Goal: Task Accomplishment & Management: Use online tool/utility

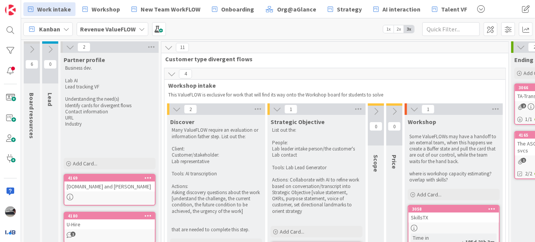
scroll to position [739, 40]
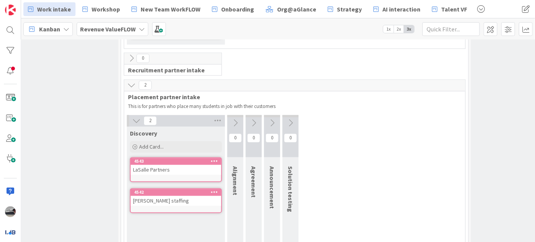
click at [119, 26] on b "Revenue ValueFLOW" at bounding box center [108, 29] width 56 height 8
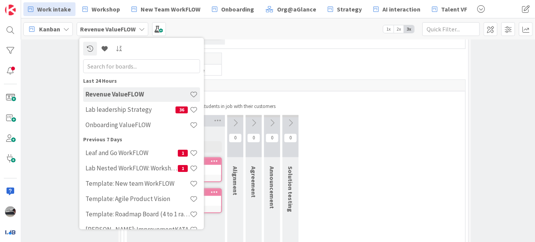
drag, startPoint x: 124, startPoint y: 66, endPoint x: 123, endPoint y: 72, distance: 6.9
click at [123, 70] on input "text" at bounding box center [141, 66] width 117 height 14
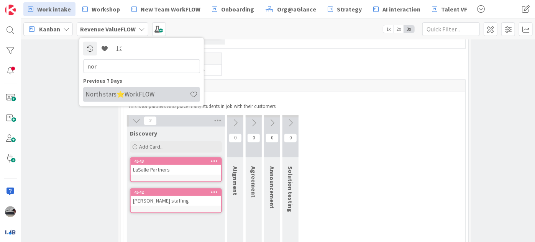
type input "nor"
click at [134, 92] on h4 "North stars⭐WorkFLOW" at bounding box center [137, 94] width 104 height 8
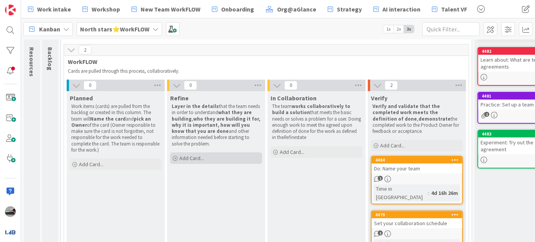
scroll to position [33, 0]
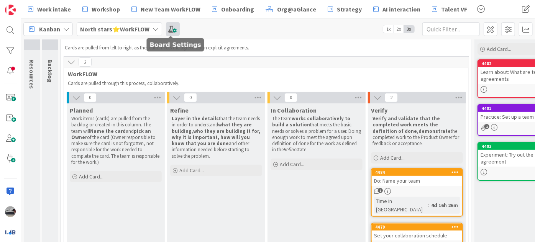
click at [174, 30] on span at bounding box center [173, 29] width 14 height 14
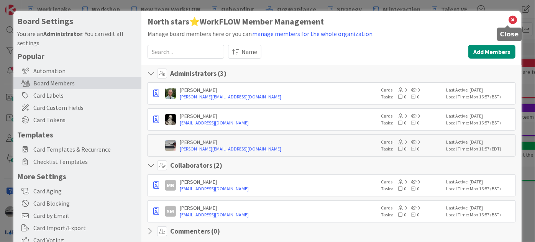
click at [508, 20] on icon at bounding box center [513, 20] width 10 height 11
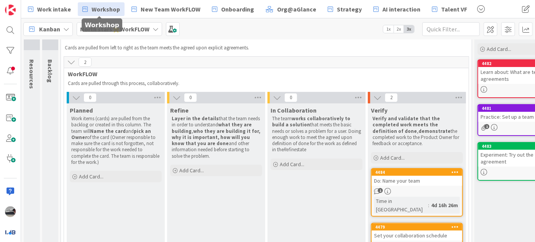
click at [92, 7] on span "Workshop" at bounding box center [106, 9] width 28 height 9
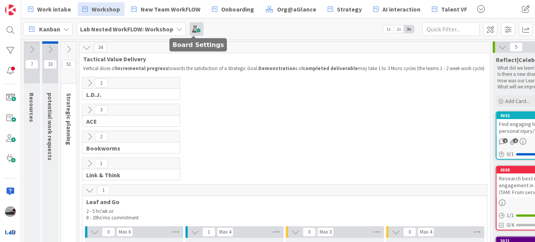
click at [194, 28] on span at bounding box center [197, 29] width 14 height 14
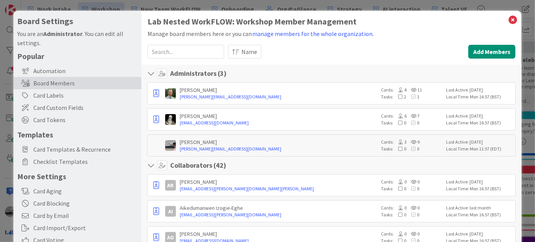
click at [189, 50] on input at bounding box center [186, 52] width 77 height 14
click at [188, 51] on input "m" at bounding box center [186, 52] width 77 height 14
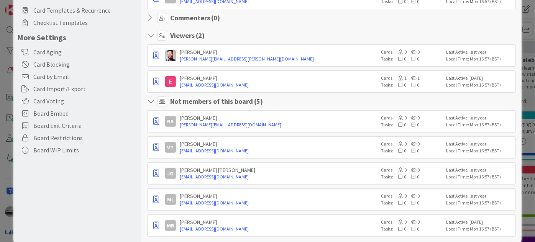
scroll to position [150, 0]
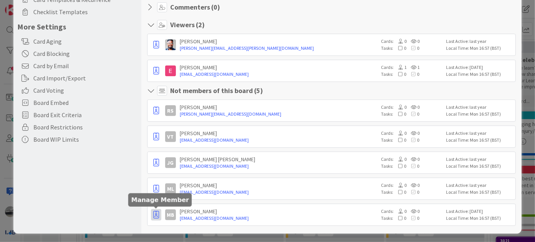
click at [158, 215] on icon "button" at bounding box center [156, 215] width 6 height 8
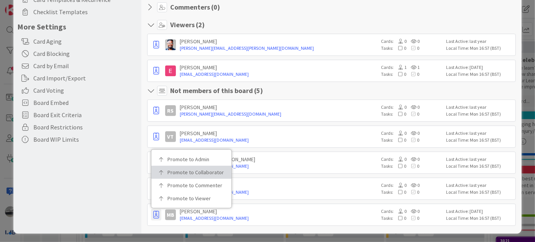
click at [187, 170] on p "Promote to Collaborator" at bounding box center [193, 172] width 53 height 5
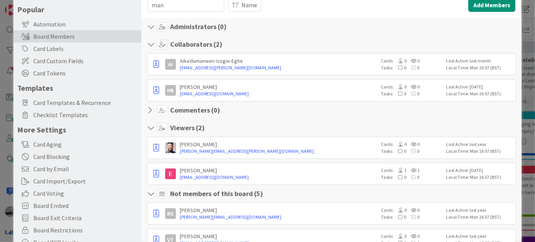
scroll to position [0, 0]
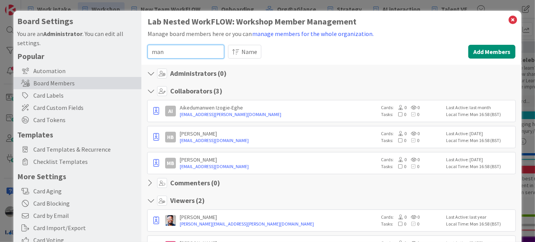
drag, startPoint x: 174, startPoint y: 46, endPoint x: 103, endPoint y: 41, distance: 71.0
click at [103, 41] on div "Board Settings You are an Administrator . You can edit all settings. Popular Au…" at bounding box center [267, 197] width 508 height 373
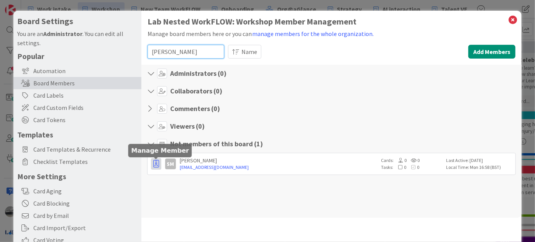
type input "[PERSON_NAME]"
click at [157, 167] on button "button" at bounding box center [156, 163] width 10 height 11
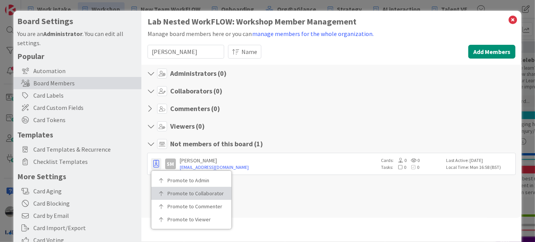
click at [175, 195] on p "Promote to Collaborator" at bounding box center [193, 193] width 53 height 5
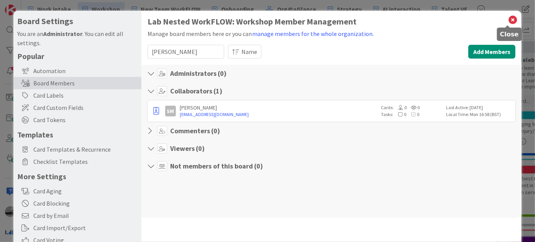
click at [509, 18] on icon at bounding box center [513, 20] width 10 height 11
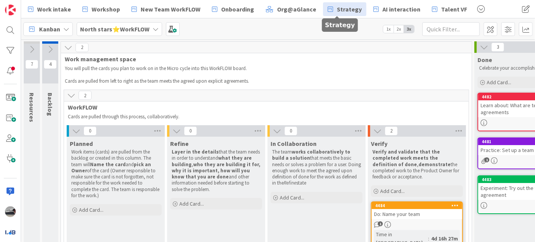
click at [345, 13] on span "Strategy" at bounding box center [349, 9] width 25 height 9
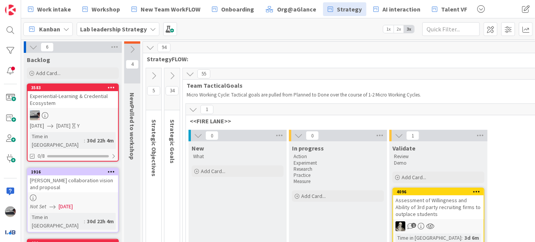
click at [167, 74] on button at bounding box center [171, 75] width 15 height 11
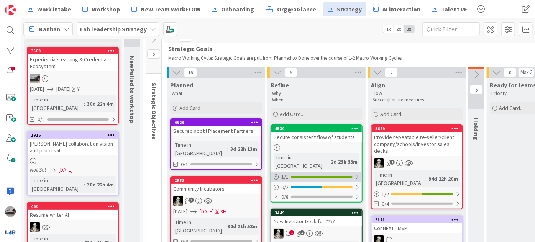
scroll to position [34, 0]
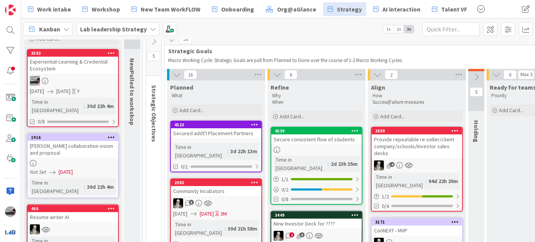
click at [438, 148] on div "Provide repeatable re-seller/client company/schools/Investor sales decks" at bounding box center [417, 147] width 90 height 24
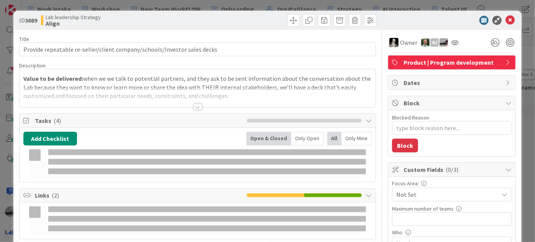
type textarea "x"
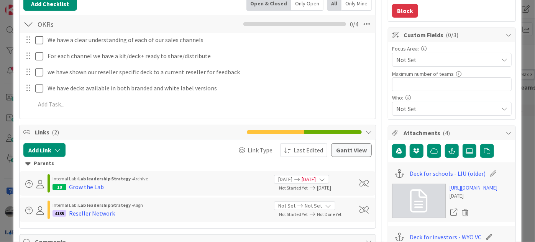
scroll to position [139, 0]
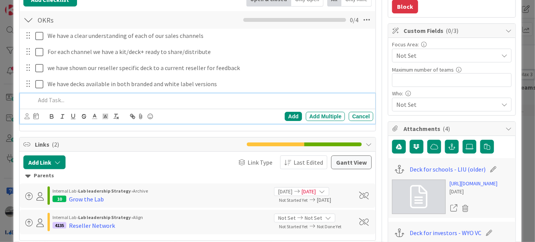
click at [70, 96] on p at bounding box center [202, 100] width 335 height 9
click at [114, 101] on p "Sll decks meet out design stadards" at bounding box center [202, 100] width 335 height 9
click at [34, 97] on div "Sll decks meet out design standards" at bounding box center [202, 100] width 341 height 13
click at [288, 117] on div "Add" at bounding box center [293, 116] width 17 height 9
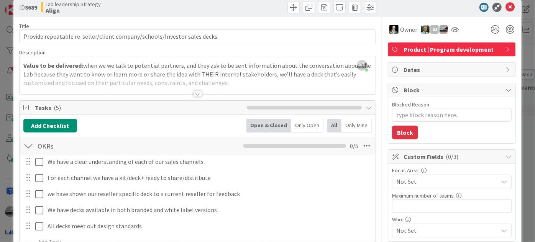
scroll to position [0, 0]
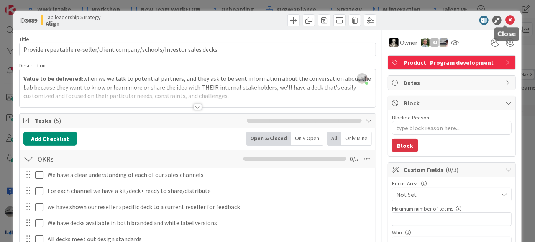
click at [507, 17] on icon at bounding box center [510, 20] width 9 height 9
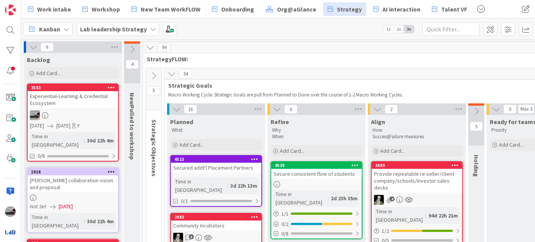
click at [131, 49] on icon at bounding box center [132, 49] width 8 height 8
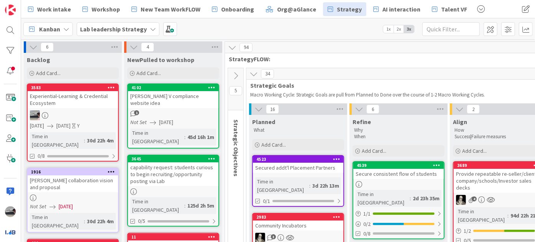
click at [238, 68] on div "5" at bounding box center [235, 89] width 15 height 42
click at [233, 75] on icon at bounding box center [235, 76] width 8 height 8
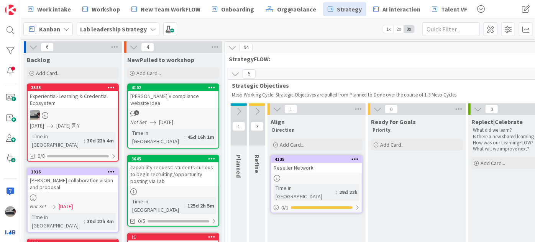
click at [235, 74] on icon at bounding box center [235, 74] width 8 height 8
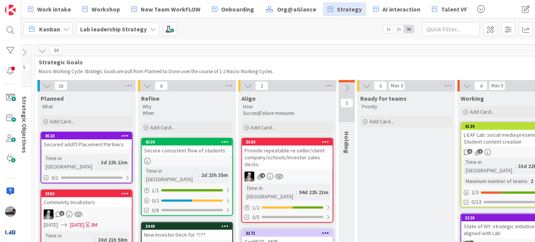
scroll to position [34, 212]
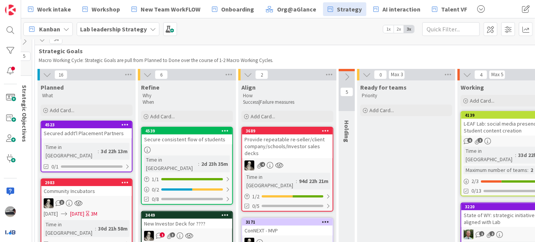
click at [289, 144] on div "Provide repeatable re-seller/client company/schools/Investor sales decks" at bounding box center [287, 147] width 90 height 24
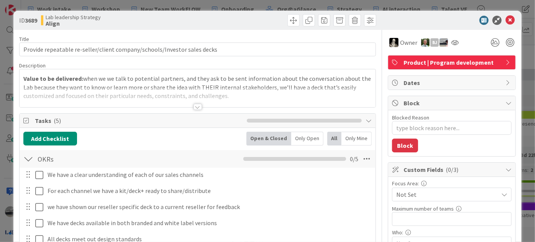
type textarea "x"
click at [196, 105] on div at bounding box center [198, 107] width 8 height 6
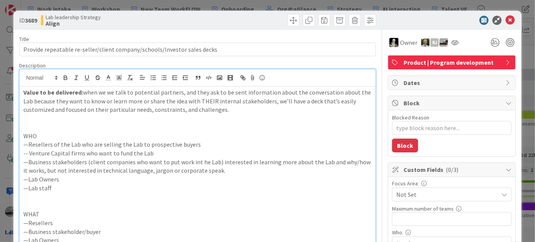
click at [161, 155] on p "-- Venture Capital firms who want to fund the Lab" at bounding box center [197, 153] width 348 height 9
click at [84, 180] on p "—Lab Owners" at bounding box center [197, 179] width 348 height 9
click at [66, 189] on p "—Lab staff" at bounding box center [197, 188] width 348 height 9
drag, startPoint x: 66, startPoint y: 189, endPoint x: 23, endPoint y: 188, distance: 42.5
click at [23, 188] on p "—Lab staff" at bounding box center [197, 188] width 348 height 9
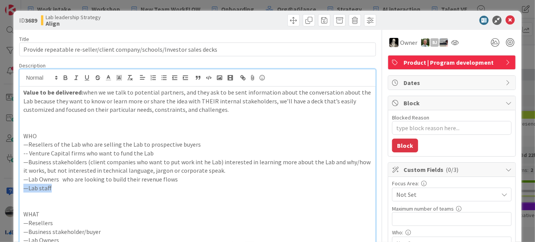
click at [53, 185] on p "—Lab staff" at bounding box center [197, 188] width 348 height 9
click at [194, 162] on p "—Business stakeholders (client companies who want to put work int he Lab) inter…" at bounding box center [197, 166] width 348 height 17
drag, startPoint x: 54, startPoint y: 188, endPoint x: 28, endPoint y: 185, distance: 26.2
click at [28, 185] on p "—Lab staff" at bounding box center [197, 188] width 348 height 9
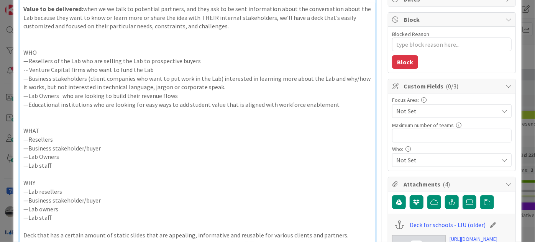
scroll to position [104, 0]
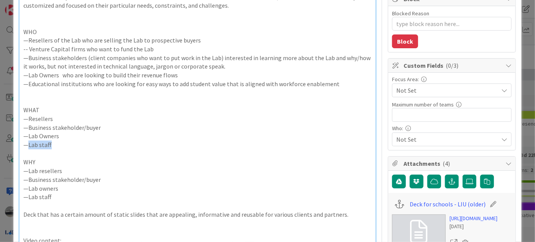
drag, startPoint x: 50, startPoint y: 146, endPoint x: 27, endPoint y: 144, distance: 23.5
click at [27, 144] on p "—Lab staff" at bounding box center [197, 145] width 348 height 9
drag, startPoint x: 89, startPoint y: 82, endPoint x: 29, endPoint y: 86, distance: 60.3
click at [29, 86] on p "—Educational institutions who are looking for easy ways to add student value th…" at bounding box center [197, 84] width 348 height 9
copy p "Educational institutions"
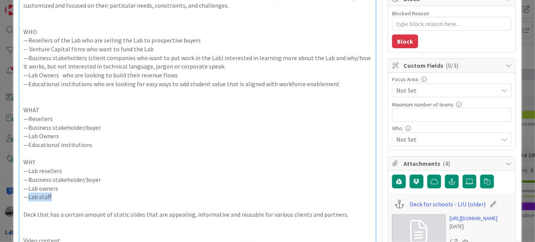
drag, startPoint x: 55, startPoint y: 196, endPoint x: 28, endPoint y: 195, distance: 26.8
click at [28, 195] on p "—Lab staff" at bounding box center [197, 197] width 348 height 9
click at [464, 185] on label at bounding box center [470, 182] width 14 height 14
click at [463, 175] on input "file" at bounding box center [463, 175] width 0 height 0
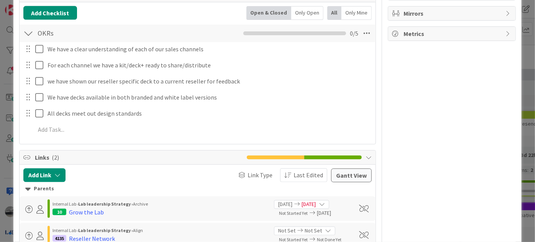
scroll to position [627, 0]
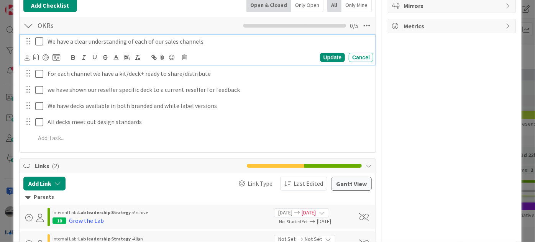
click at [38, 46] on icon at bounding box center [40, 41] width 11 height 9
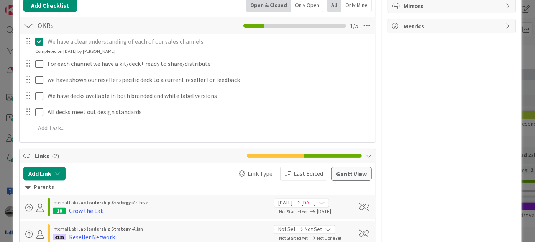
type textarea "x"
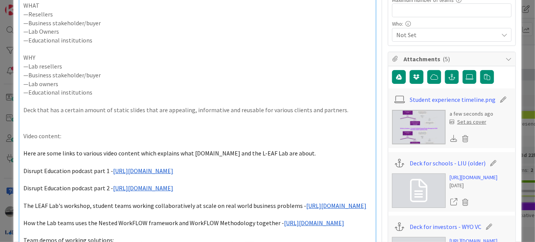
scroll to position [104, 0]
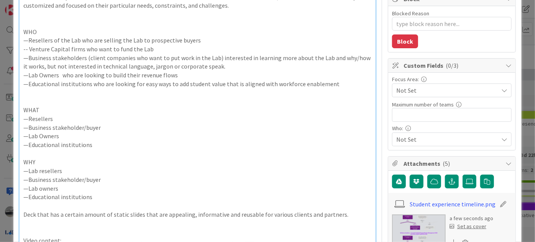
drag, startPoint x: 94, startPoint y: 197, endPoint x: 28, endPoint y: 196, distance: 66.3
click at [28, 196] on p "—Educational institutions" at bounding box center [197, 197] width 348 height 9
drag, startPoint x: 104, startPoint y: 177, endPoint x: 25, endPoint y: 179, distance: 79.7
click at [25, 179] on p "—Business stakeholder/buyer" at bounding box center [197, 180] width 348 height 9
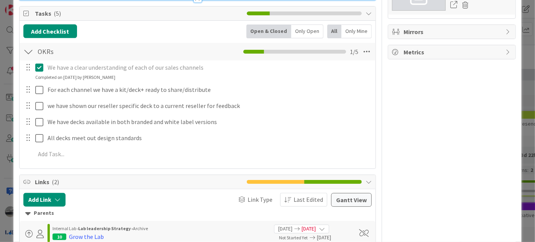
scroll to position [627, 0]
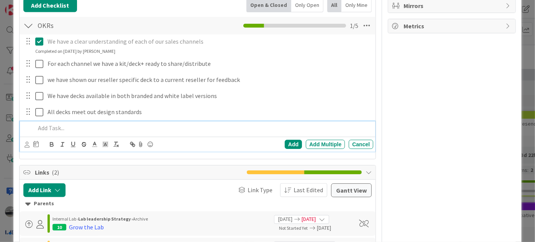
click at [58, 133] on p at bounding box center [202, 128] width 335 height 9
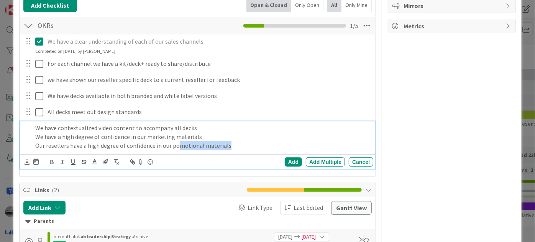
click at [175, 150] on p "Our resellers have a high degree of confidence in our pomotional materials" at bounding box center [202, 145] width 335 height 9
click at [172, 150] on p "Our resellers have a high degree of confidence in our pomotional materials" at bounding box center [202, 145] width 335 height 9
click at [323, 167] on div "Add Multiple" at bounding box center [325, 162] width 39 height 9
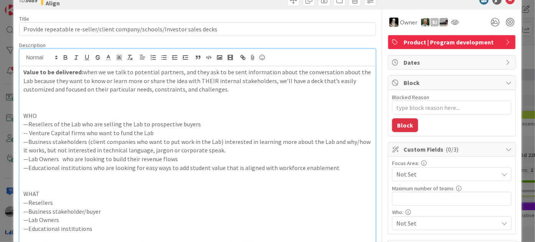
scroll to position [0, 0]
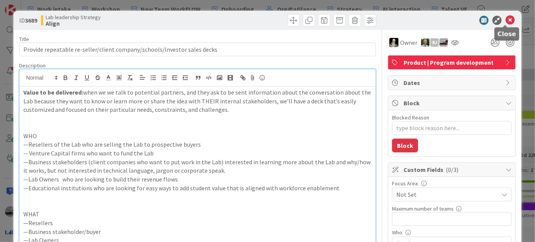
click at [506, 17] on icon at bounding box center [510, 20] width 9 height 9
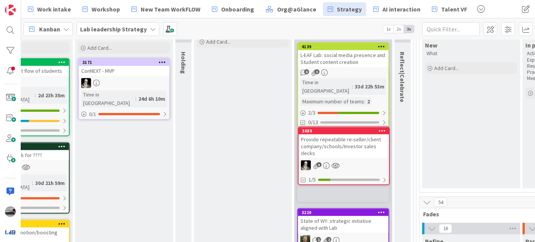
scroll to position [105, 375]
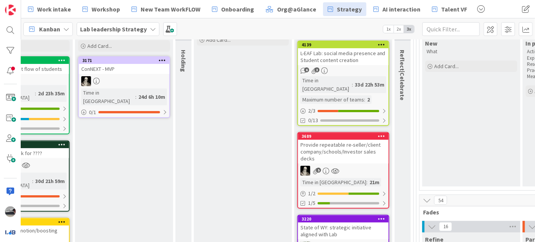
click at [323, 140] on div "Provide repeatable re-seller/client company/schools/Investor sales decks" at bounding box center [343, 152] width 90 height 24
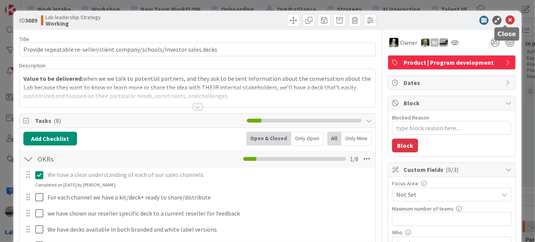
click at [506, 19] on icon at bounding box center [510, 20] width 9 height 9
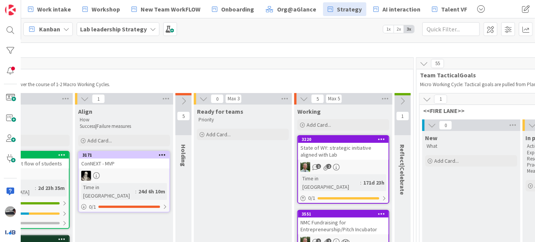
scroll to position [10, 375]
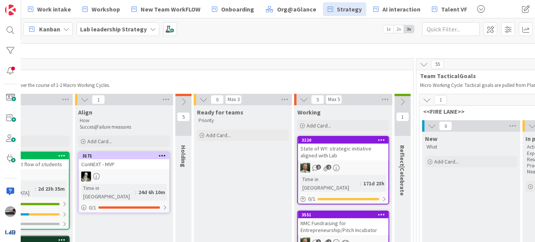
click at [202, 100] on icon at bounding box center [203, 99] width 8 height 8
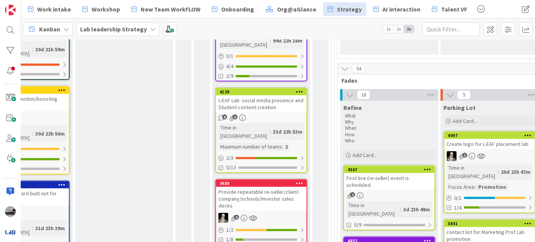
scroll to position [253, 375]
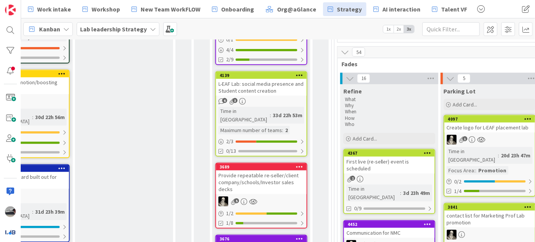
click at [272, 79] on div "L-EAF Lab: social media presence and Student content creation" at bounding box center [261, 87] width 90 height 17
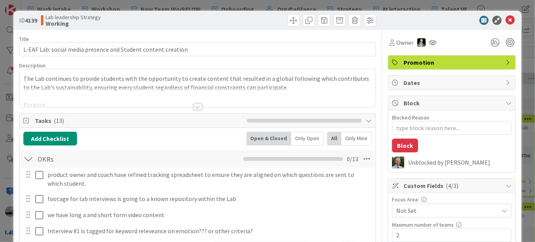
click at [469, 61] on span "Promotion" at bounding box center [453, 62] width 98 height 9
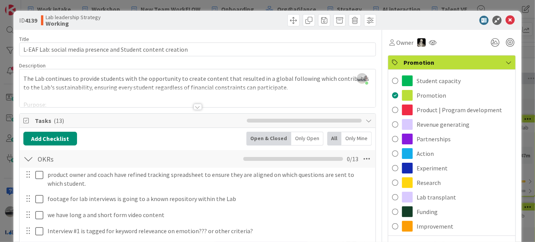
click at [445, 14] on div "ID 4139 Lab leadership Strategy Working" at bounding box center [267, 20] width 508 height 19
click at [429, 27] on div "ID 4139 Lab leadership Strategy Working" at bounding box center [267, 20] width 508 height 19
click at [506, 19] on icon at bounding box center [510, 20] width 9 height 9
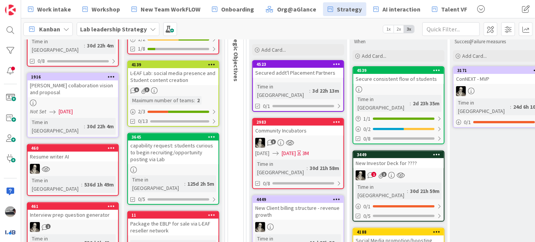
scroll to position [104, 0]
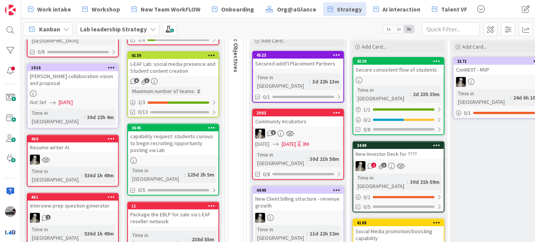
click at [166, 137] on div "capability request: students curious to begin recruiting/opportunity posting vi…" at bounding box center [173, 143] width 90 height 24
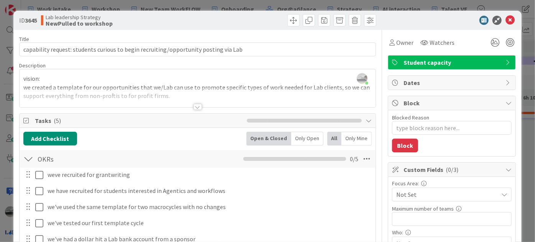
click at [195, 107] on div at bounding box center [198, 107] width 8 height 6
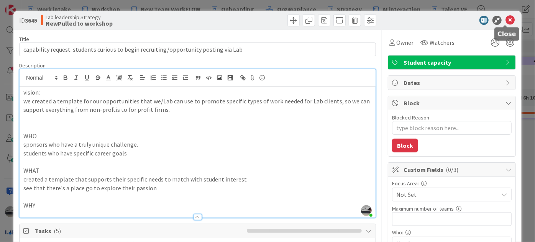
click at [507, 20] on icon at bounding box center [510, 20] width 9 height 9
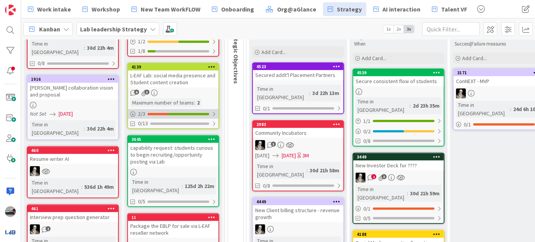
scroll to position [104, 0]
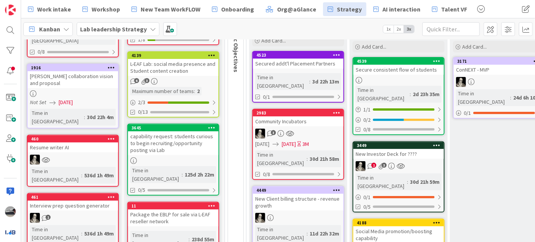
click at [176, 138] on div "capability request: students curious to begin recruiting/opportunity posting vi…" at bounding box center [173, 143] width 90 height 24
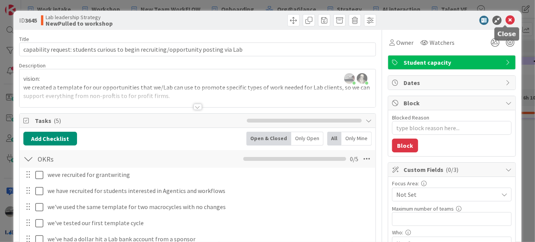
click at [507, 19] on icon at bounding box center [510, 20] width 9 height 9
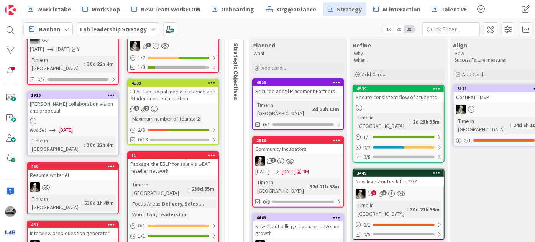
scroll to position [104, 0]
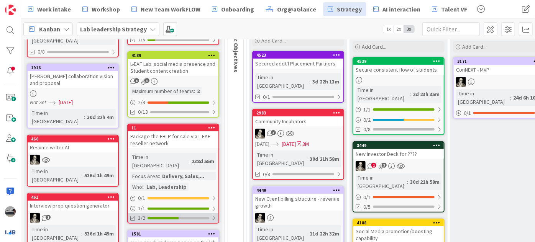
click at [212, 215] on div at bounding box center [214, 218] width 5 height 6
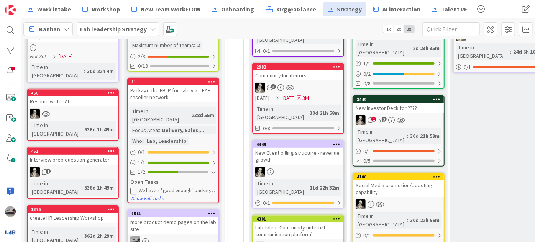
scroll to position [174, 0]
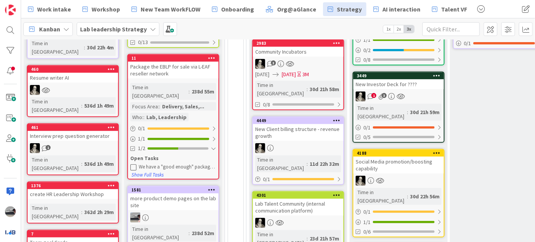
click at [135, 164] on icon at bounding box center [133, 167] width 6 height 6
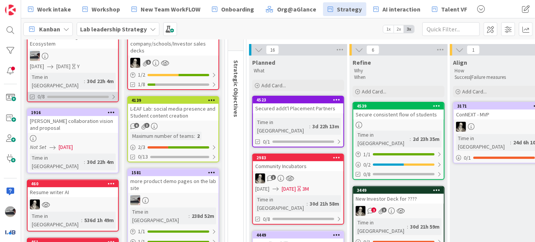
scroll to position [0, 0]
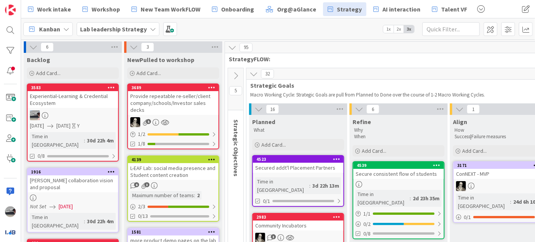
click at [80, 100] on div "Experiential‑Learning & Credential Ecosystem" at bounding box center [73, 99] width 90 height 17
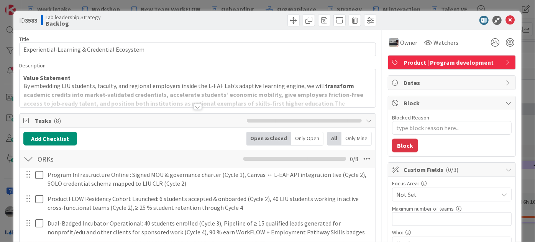
type textarea "x"
click at [194, 107] on div at bounding box center [198, 107] width 8 height 6
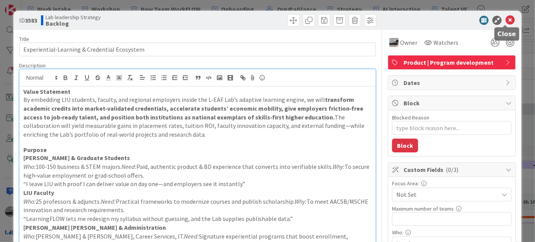
click at [506, 23] on icon at bounding box center [510, 20] width 9 height 9
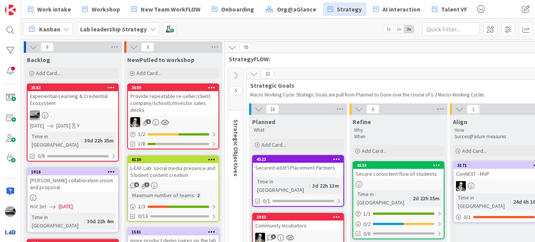
click at [33, 47] on icon at bounding box center [33, 47] width 8 height 8
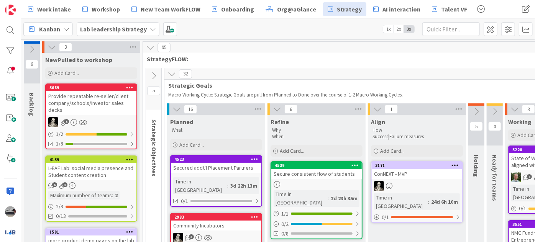
click at [54, 46] on icon at bounding box center [52, 47] width 8 height 8
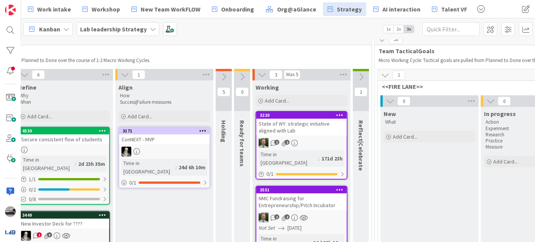
scroll to position [34, 0]
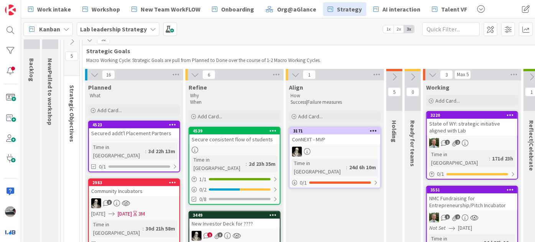
click at [50, 43] on div "3" at bounding box center [50, 28] width 16 height 42
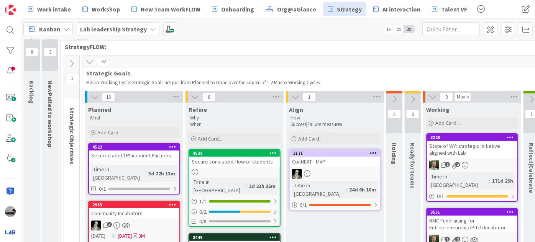
scroll to position [0, 0]
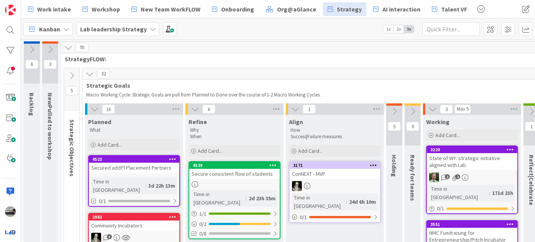
click at [50, 49] on icon at bounding box center [50, 49] width 8 height 8
